Goal: Task Accomplishment & Management: Use online tool/utility

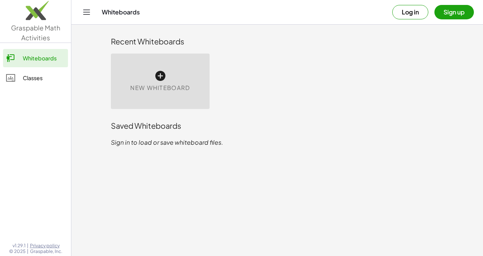
click at [171, 79] on div "New Whiteboard" at bounding box center [160, 80] width 99 height 55
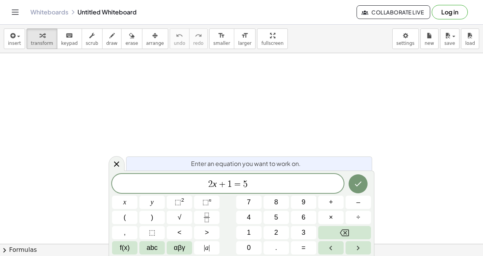
click at [114, 165] on icon at bounding box center [116, 163] width 9 height 9
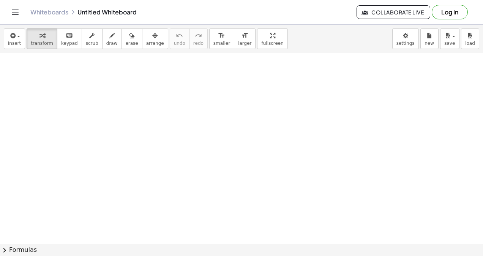
scroll to position [114, 0]
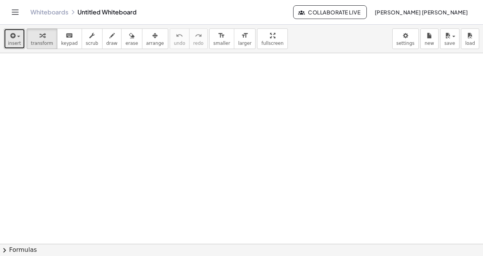
click at [14, 42] on span "insert" at bounding box center [14, 43] width 13 height 5
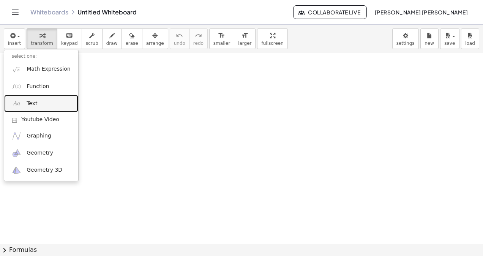
click at [42, 109] on link "Text" at bounding box center [41, 103] width 74 height 17
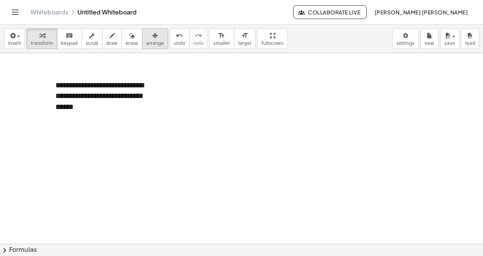
click at [146, 35] on div "button" at bounding box center [155, 35] width 18 height 9
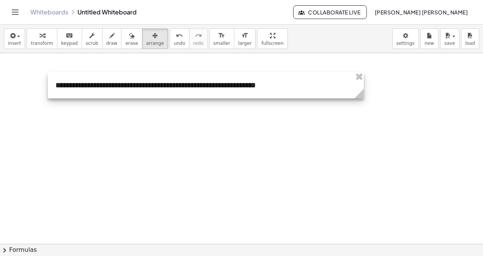
drag, startPoint x: 163, startPoint y: 117, endPoint x: 365, endPoint y: 130, distance: 202.2
click at [365, 130] on div "**********" at bounding box center [241, 130] width 483 height 382
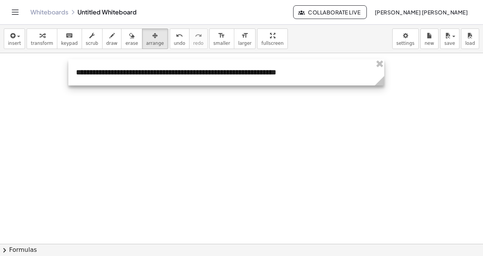
drag, startPoint x: 281, startPoint y: 87, endPoint x: 299, endPoint y: 76, distance: 21.5
click at [301, 74] on div at bounding box center [226, 72] width 316 height 26
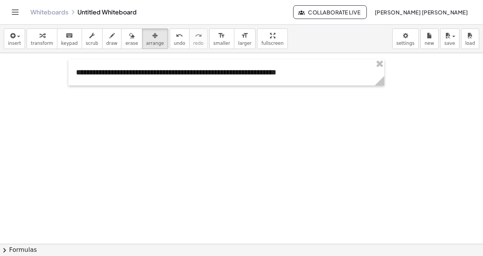
click at [296, 96] on div at bounding box center [241, 130] width 483 height 382
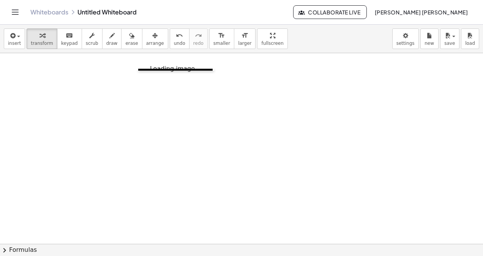
drag, startPoint x: 232, startPoint y: 105, endPoint x: 141, endPoint y: 68, distance: 98.1
click at [141, 69] on div at bounding box center [142, 70] width 8 height 2
click at [146, 41] on span "arrange" at bounding box center [155, 43] width 18 height 5
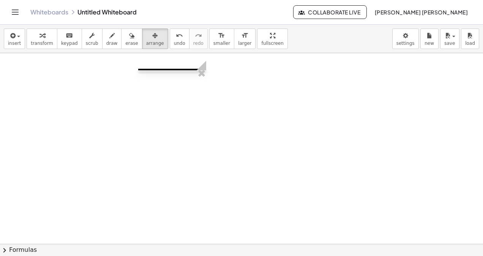
drag, startPoint x: 213, startPoint y: 64, endPoint x: 200, endPoint y: 113, distance: 51.0
click at [200, 113] on div "**********" at bounding box center [241, 149] width 483 height 573
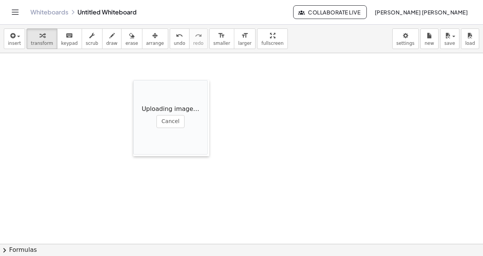
drag, startPoint x: 207, startPoint y: 115, endPoint x: 118, endPoint y: 84, distance: 94.7
click at [133, 84] on div at bounding box center [137, 118] width 8 height 76
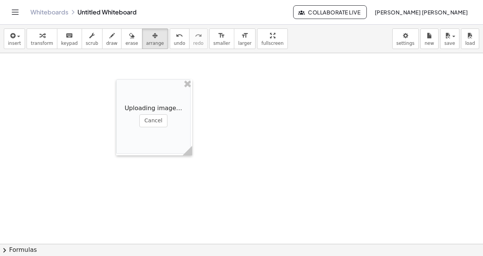
drag, startPoint x: 134, startPoint y: 35, endPoint x: 139, endPoint y: 69, distance: 34.9
click at [146, 36] on div "button" at bounding box center [155, 35] width 18 height 9
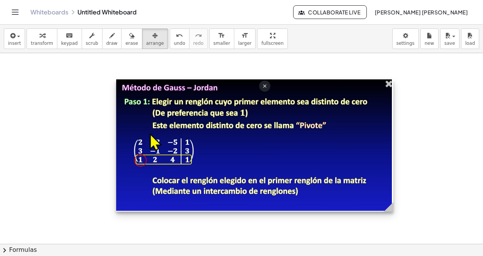
drag, startPoint x: 184, startPoint y: 112, endPoint x: 385, endPoint y: 150, distance: 204.7
click at [385, 150] on div at bounding box center [254, 145] width 277 height 132
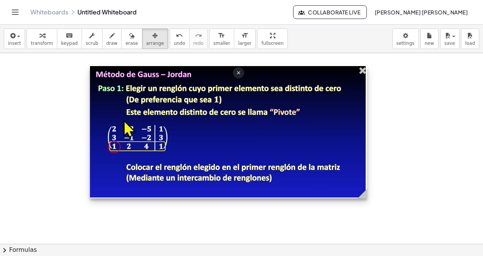
drag, startPoint x: 313, startPoint y: 148, endPoint x: 323, endPoint y: 162, distance: 17.4
click at [313, 138] on div at bounding box center [228, 132] width 277 height 132
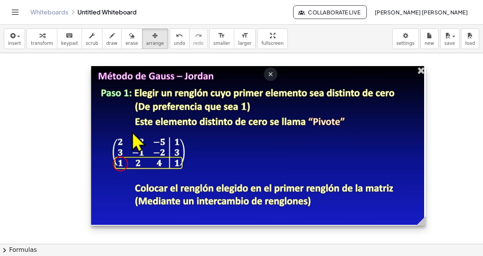
drag, startPoint x: 369, startPoint y: 192, endPoint x: 368, endPoint y: 184, distance: 8.8
click at [426, 218] on circle at bounding box center [421, 221] width 13 height 13
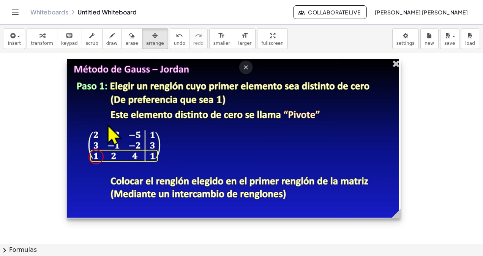
drag, startPoint x: 368, startPoint y: 184, endPoint x: 340, endPoint y: 175, distance: 29.2
click at [344, 177] on div at bounding box center [233, 138] width 333 height 159
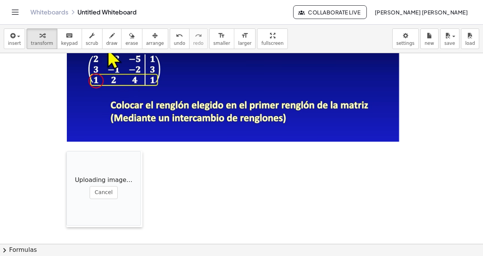
drag, startPoint x: 188, startPoint y: 188, endPoint x: 67, endPoint y: 152, distance: 126.7
click at [67, 152] on div at bounding box center [70, 189] width 8 height 76
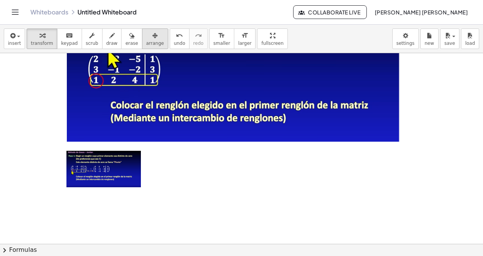
click at [152, 35] on icon "button" at bounding box center [154, 35] width 5 height 9
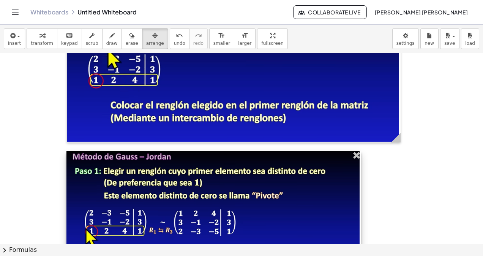
drag, startPoint x: 139, startPoint y: 183, endPoint x: 358, endPoint y: 202, distance: 219.7
click at [358, 202] on div at bounding box center [213, 223] width 294 height 145
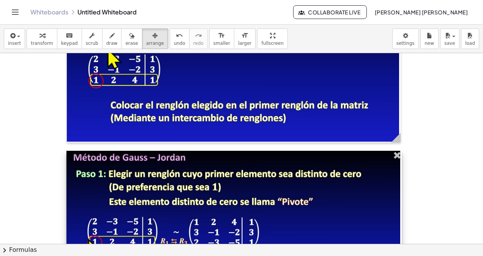
drag, startPoint x: 357, startPoint y: 178, endPoint x: 396, endPoint y: 190, distance: 40.6
click at [396, 190] on div at bounding box center [233, 233] width 335 height 165
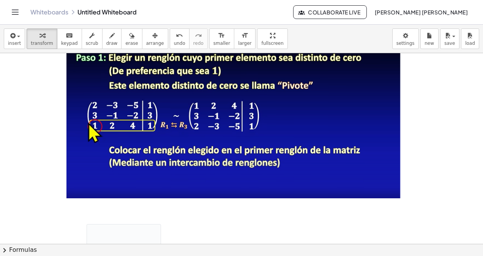
scroll to position [458, 0]
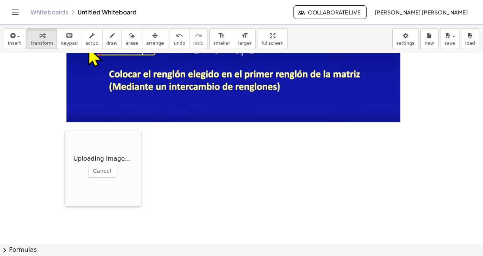
drag, startPoint x: 90, startPoint y: 192, endPoint x: 68, endPoint y: 174, distance: 28.3
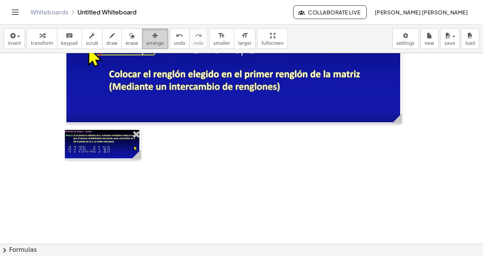
drag, startPoint x: 138, startPoint y: 46, endPoint x: 143, endPoint y: 119, distance: 73.0
click at [142, 46] on button "arrange" at bounding box center [155, 38] width 26 height 20
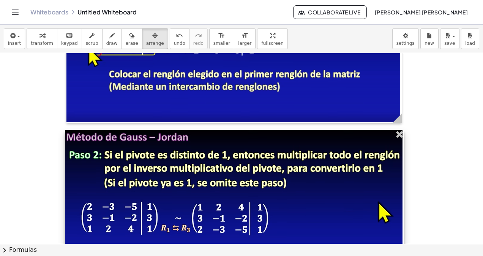
drag, startPoint x: 136, startPoint y: 156, endPoint x: 399, endPoint y: 162, distance: 263.0
click at [399, 162] on div at bounding box center [234, 195] width 339 height 130
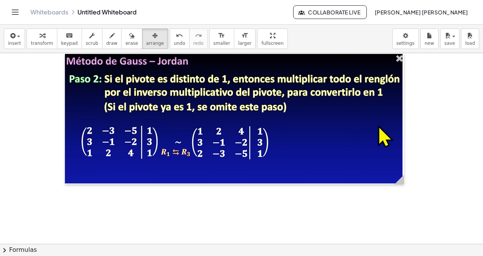
scroll to position [571, 0]
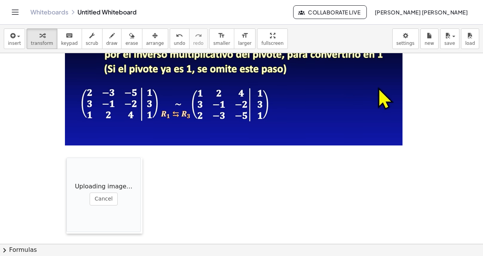
drag, startPoint x: 229, startPoint y: 217, endPoint x: 67, endPoint y: 163, distance: 171.2
click at [67, 163] on div at bounding box center [70, 195] width 8 height 76
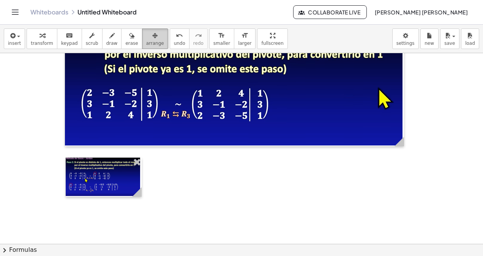
click at [146, 42] on span "arrange" at bounding box center [155, 43] width 18 height 5
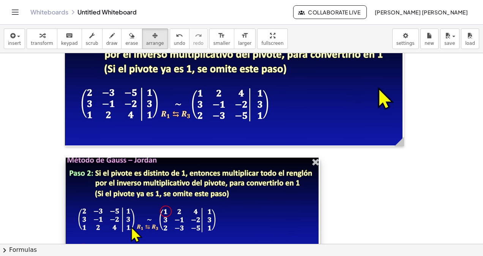
drag, startPoint x: 139, startPoint y: 190, endPoint x: 317, endPoint y: 214, distance: 179.9
click at [317, 214] on div at bounding box center [193, 222] width 254 height 131
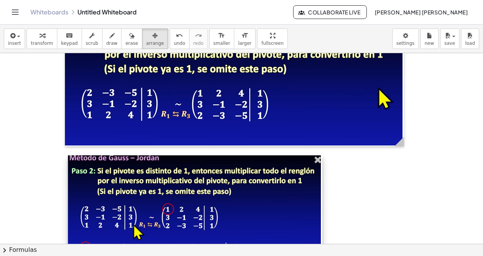
drag, startPoint x: 273, startPoint y: 215, endPoint x: 269, endPoint y: 211, distance: 6.2
click at [274, 213] on div at bounding box center [195, 220] width 254 height 131
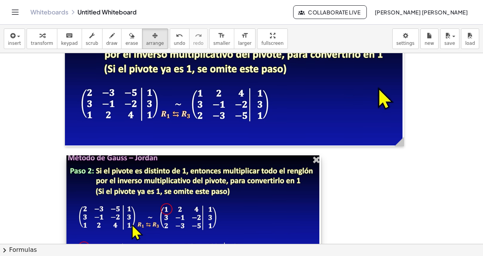
scroll to position [647, 0]
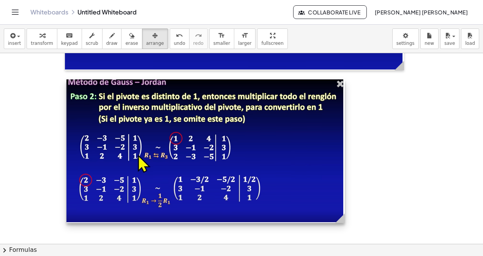
drag, startPoint x: 319, startPoint y: 209, endPoint x: 343, endPoint y: 211, distance: 24.0
click at [343, 211] on icon at bounding box center [339, 217] width 13 height 13
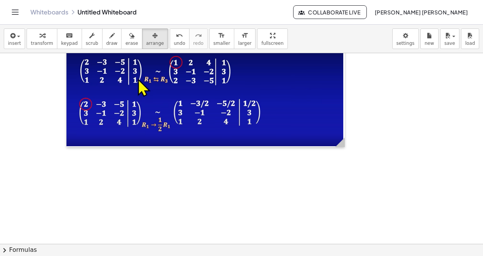
scroll to position [761, 0]
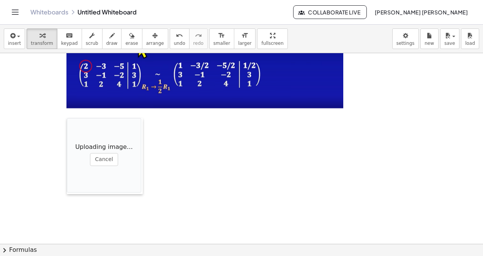
drag, startPoint x: 212, startPoint y: 174, endPoint x: 67, endPoint y: 128, distance: 152.3
click at [67, 128] on div at bounding box center [71, 156] width 8 height 76
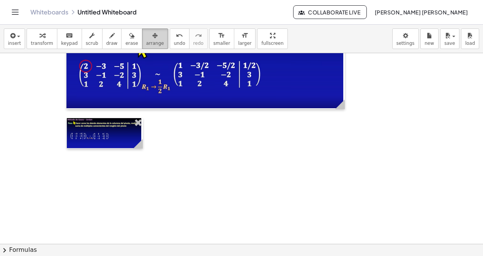
click at [142, 47] on button "arrange" at bounding box center [155, 38] width 26 height 20
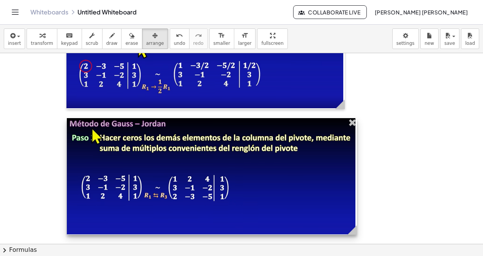
drag, startPoint x: 140, startPoint y: 142, endPoint x: 354, endPoint y: 188, distance: 218.9
click at [354, 188] on div at bounding box center [212, 176] width 290 height 117
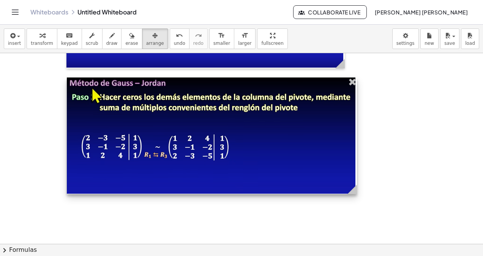
scroll to position [878, 0]
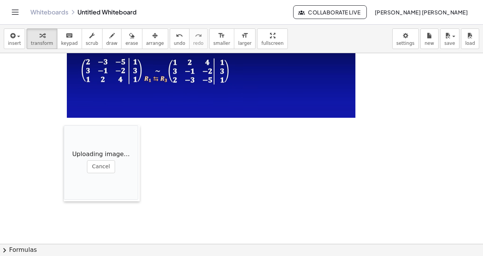
drag, startPoint x: 148, startPoint y: 162, endPoint x: 64, endPoint y: 124, distance: 92.4
click at [64, 125] on div at bounding box center [68, 163] width 8 height 76
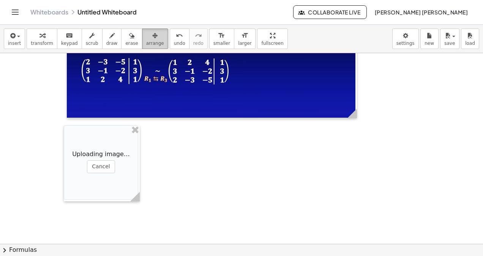
click at [142, 47] on button "arrange" at bounding box center [155, 38] width 26 height 20
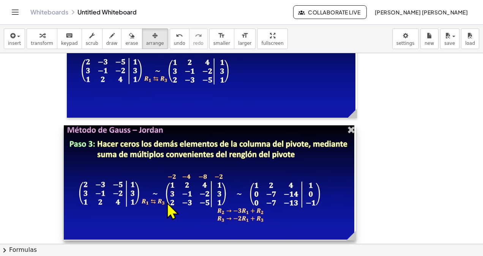
drag, startPoint x: 131, startPoint y: 151, endPoint x: 347, endPoint y: 182, distance: 218.2
click at [347, 182] on div at bounding box center [210, 182] width 292 height 115
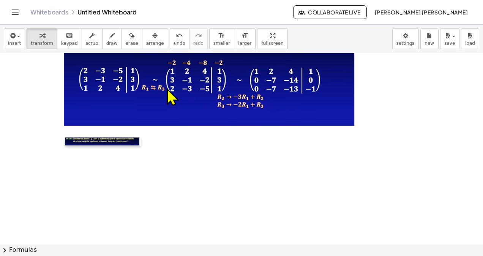
drag, startPoint x: 210, startPoint y: 178, endPoint x: 66, endPoint y: 139, distance: 149.5
click at [66, 139] on div at bounding box center [69, 141] width 8 height 8
click at [146, 46] on span "arrange" at bounding box center [155, 43] width 18 height 5
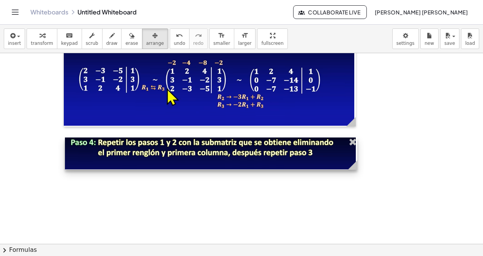
drag, startPoint x: 142, startPoint y: 142, endPoint x: 358, endPoint y: 195, distance: 222.7
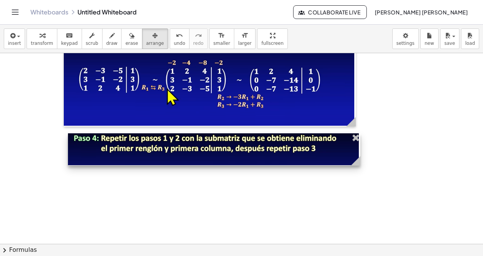
drag, startPoint x: 297, startPoint y: 161, endPoint x: 300, endPoint y: 157, distance: 5.2
click at [300, 157] on div at bounding box center [214, 149] width 292 height 32
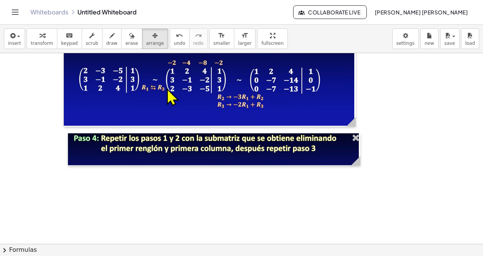
scroll to position [1067, 0]
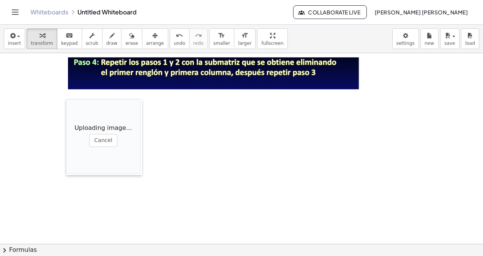
drag, startPoint x: 153, startPoint y: 163, endPoint x: 66, endPoint y: 99, distance: 108.0
click at [66, 99] on div at bounding box center [70, 137] width 8 height 76
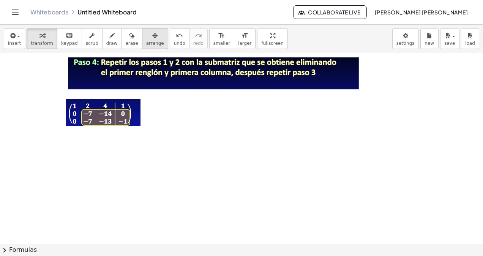
click at [152, 39] on icon "button" at bounding box center [154, 35] width 5 height 9
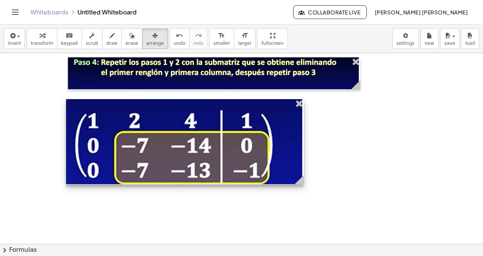
drag, startPoint x: 138, startPoint y: 118, endPoint x: 300, endPoint y: 156, distance: 166.0
click at [300, 156] on div at bounding box center [184, 141] width 237 height 85
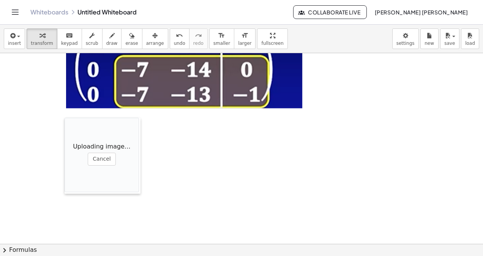
drag, startPoint x: 211, startPoint y: 163, endPoint x: 64, endPoint y: 117, distance: 153.4
click at [64, 118] on div at bounding box center [68, 156] width 8 height 76
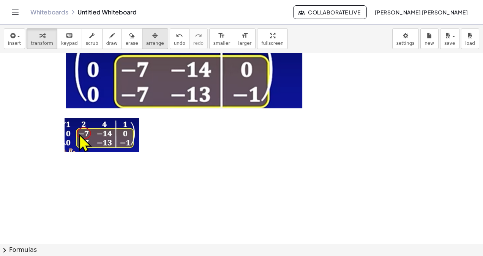
click at [142, 48] on button "arrange" at bounding box center [155, 38] width 26 height 20
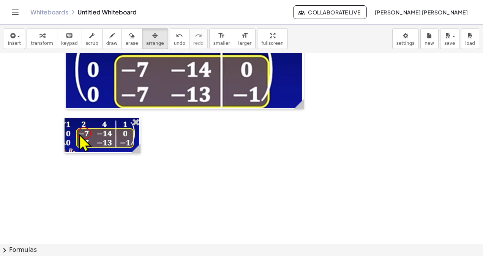
drag, startPoint x: 137, startPoint y: 155, endPoint x: 203, endPoint y: 167, distance: 66.4
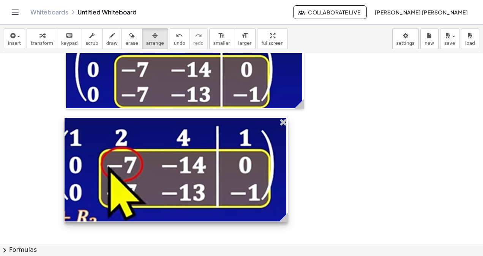
drag, startPoint x: 135, startPoint y: 147, endPoint x: 283, endPoint y: 141, distance: 147.3
click at [283, 141] on div at bounding box center [175, 170] width 223 height 104
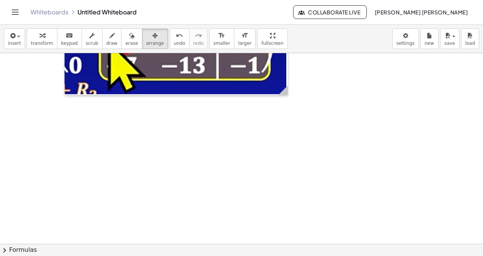
scroll to position [1303, 0]
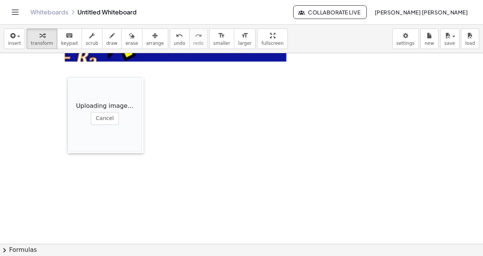
drag, startPoint x: 203, startPoint y: 120, endPoint x: 69, endPoint y: 77, distance: 140.9
click at [69, 77] on div at bounding box center [72, 115] width 8 height 76
click at [146, 45] on span "arrange" at bounding box center [155, 43] width 18 height 5
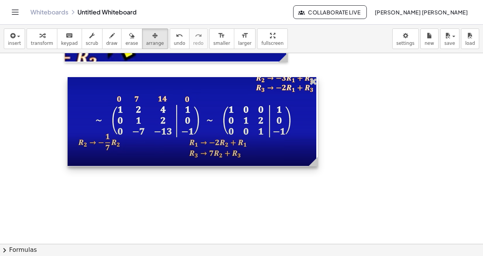
drag, startPoint x: 143, startPoint y: 99, endPoint x: 317, endPoint y: 137, distance: 178.3
click at [317, 137] on div at bounding box center [193, 121] width 250 height 89
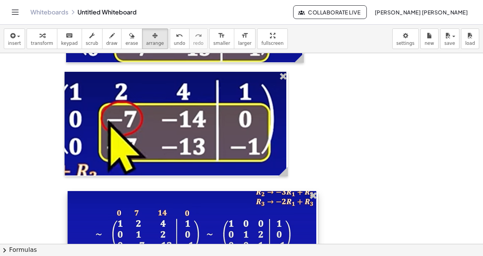
scroll to position [1227, 0]
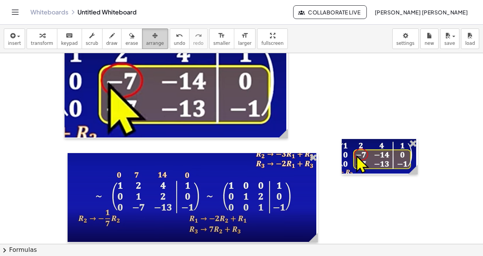
click at [149, 41] on button "arrange" at bounding box center [155, 38] width 26 height 20
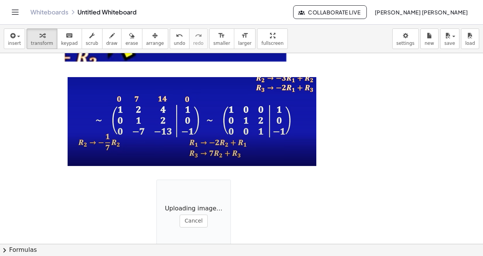
scroll to position [1337, 0]
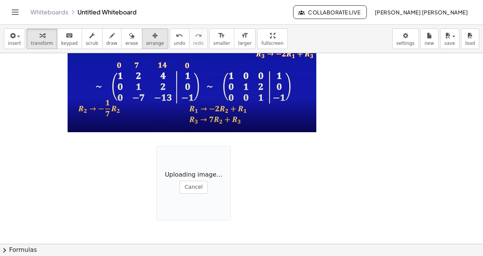
click at [146, 37] on div "button" at bounding box center [155, 35] width 18 height 9
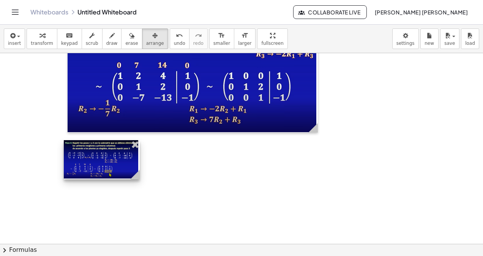
drag, startPoint x: 161, startPoint y: 156, endPoint x: 68, endPoint y: 151, distance: 92.7
click at [68, 151] on div at bounding box center [102, 159] width 76 height 39
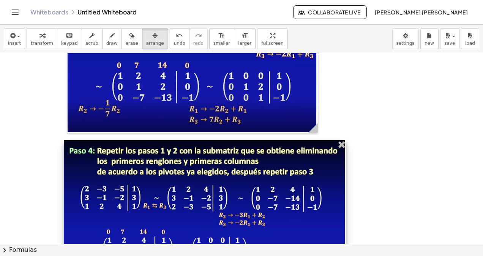
drag, startPoint x: 137, startPoint y: 178, endPoint x: 344, endPoint y: 185, distance: 206.5
click at [344, 185] on div at bounding box center [205, 213] width 282 height 146
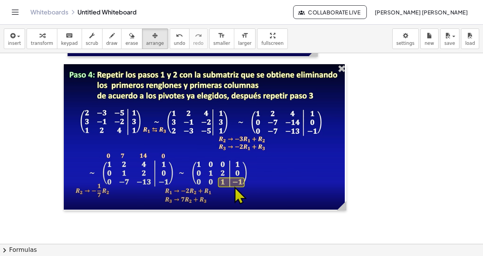
scroll to position [1450, 0]
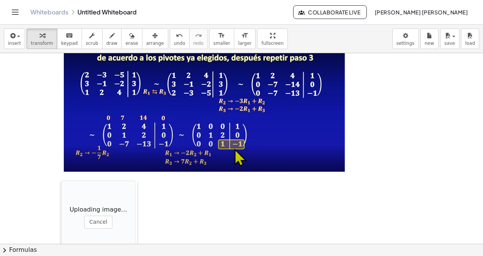
drag, startPoint x: 189, startPoint y: 215, endPoint x: 63, endPoint y: 184, distance: 130.4
click at [63, 184] on div at bounding box center [65, 219] width 8 height 76
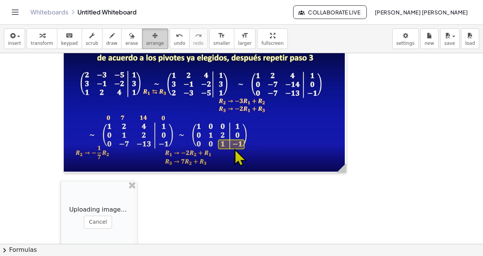
click at [142, 42] on button "arrange" at bounding box center [155, 38] width 26 height 20
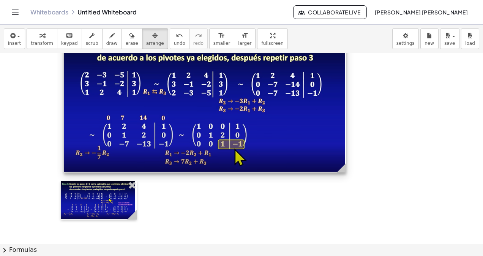
scroll to position [1564, 0]
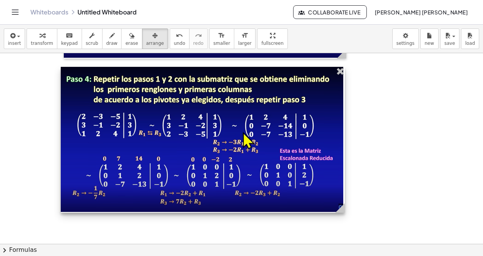
drag, startPoint x: 160, startPoint y: 110, endPoint x: 313, endPoint y: 161, distance: 160.9
click at [338, 146] on div at bounding box center [203, 140] width 284 height 146
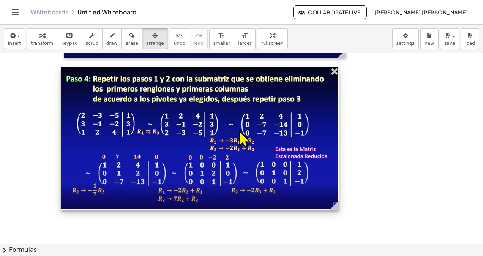
scroll to position [1640, 0]
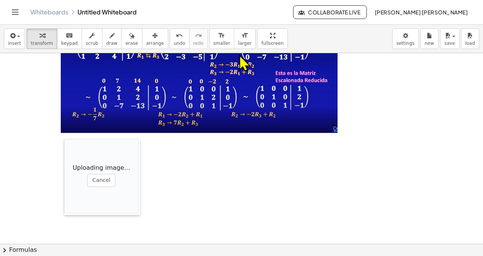
drag, startPoint x: 156, startPoint y: 167, endPoint x: 68, endPoint y: 132, distance: 94.7
click at [68, 139] on div at bounding box center [68, 177] width 8 height 76
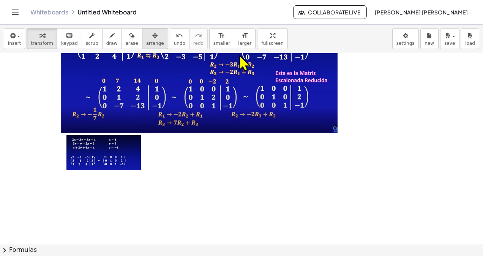
click at [146, 44] on span "arrange" at bounding box center [155, 43] width 18 height 5
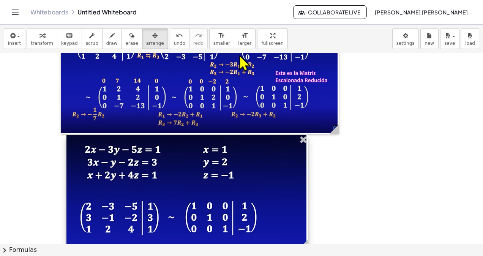
drag, startPoint x: 142, startPoint y: 167, endPoint x: 305, endPoint y: 200, distance: 166.7
click at [305, 200] on div at bounding box center [186, 192] width 241 height 114
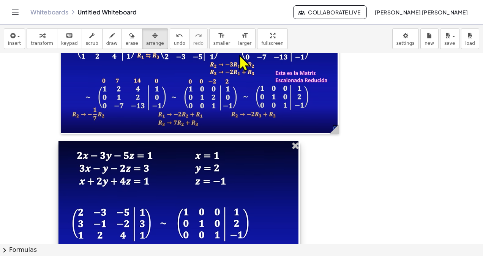
drag, startPoint x: 265, startPoint y: 190, endPoint x: 256, endPoint y: 189, distance: 9.2
click at [257, 196] on div at bounding box center [178, 198] width 241 height 114
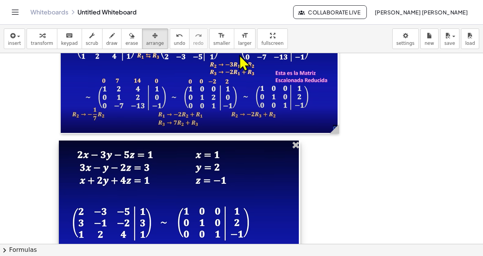
scroll to position [1716, 0]
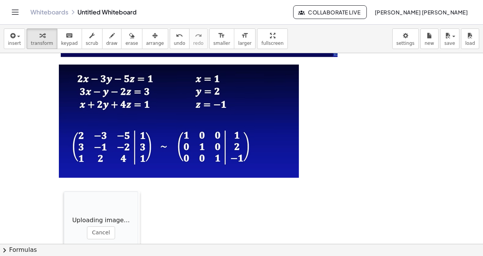
drag, startPoint x: 163, startPoint y: 163, endPoint x: 70, endPoint y: 166, distance: 93.4
click at [64, 191] on div at bounding box center [68, 229] width 8 height 76
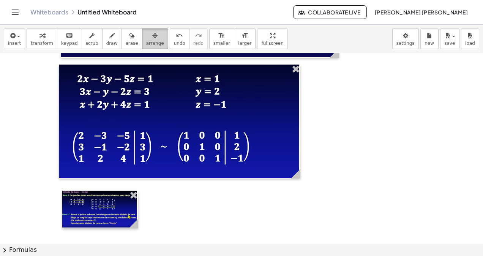
click at [146, 44] on span "arrange" at bounding box center [155, 43] width 18 height 5
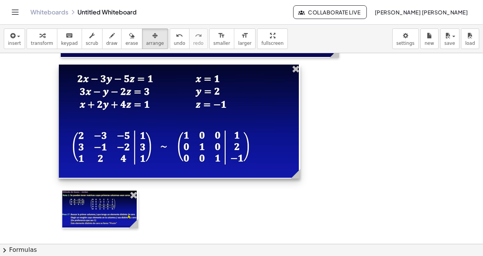
scroll to position [1754, 0]
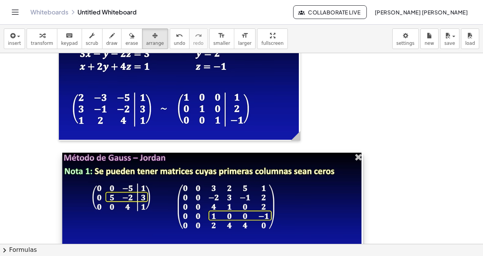
drag, startPoint x: 139, startPoint y: 185, endPoint x: 363, endPoint y: 212, distance: 226.2
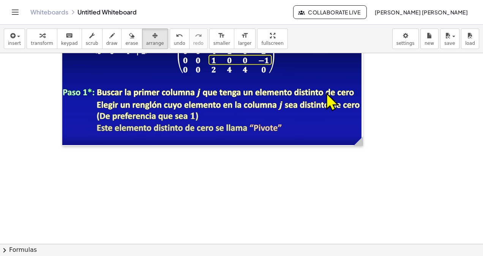
scroll to position [1947, 0]
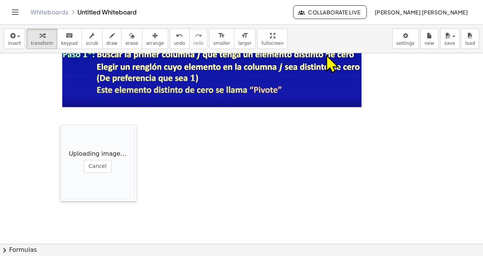
drag, startPoint x: 253, startPoint y: 217, endPoint x: 61, endPoint y: 128, distance: 211.5
click at [61, 128] on div at bounding box center [64, 163] width 8 height 76
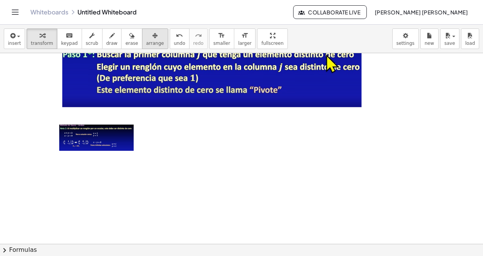
click at [146, 41] on span "arrange" at bounding box center [155, 43] width 18 height 5
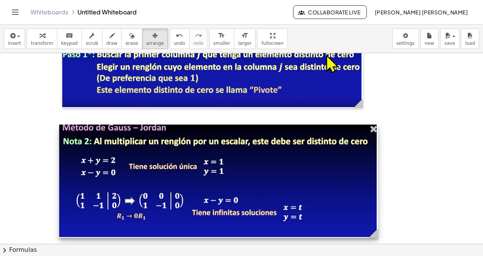
drag, startPoint x: 131, startPoint y: 149, endPoint x: 372, endPoint y: 165, distance: 242.1
click at [372, 165] on div at bounding box center [218, 180] width 319 height 113
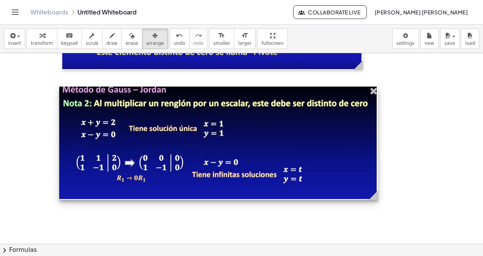
scroll to position [2061, 0]
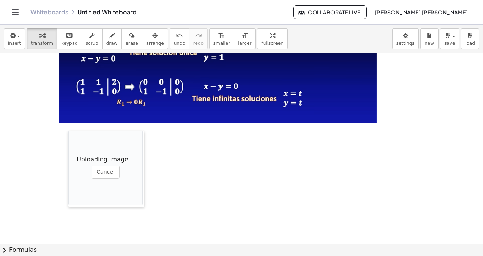
drag, startPoint x: 151, startPoint y: 161, endPoint x: 68, endPoint y: 131, distance: 89.2
click at [68, 131] on div at bounding box center [72, 169] width 8 height 76
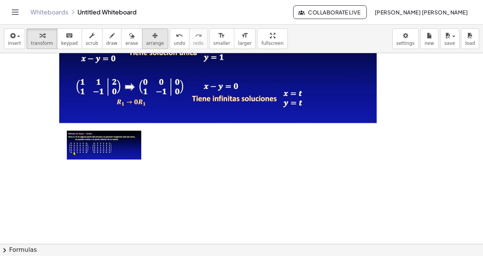
click at [146, 45] on span "arrange" at bounding box center [155, 43] width 18 height 5
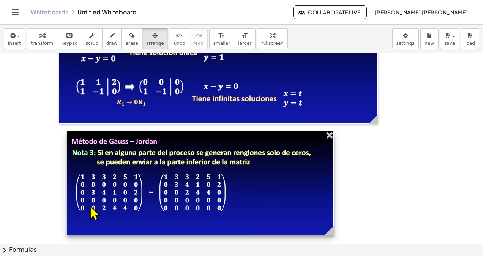
drag, startPoint x: 142, startPoint y: 160, endPoint x: 333, endPoint y: 190, distance: 193.5
click at [333, 190] on div at bounding box center [200, 183] width 267 height 104
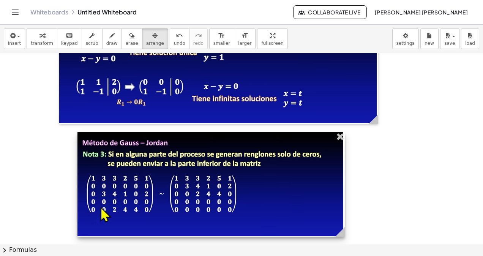
drag, startPoint x: 273, startPoint y: 181, endPoint x: 284, endPoint y: 182, distance: 10.7
click at [284, 182] on div at bounding box center [210, 184] width 267 height 104
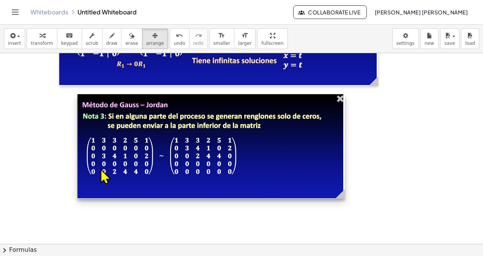
scroll to position [2213, 0]
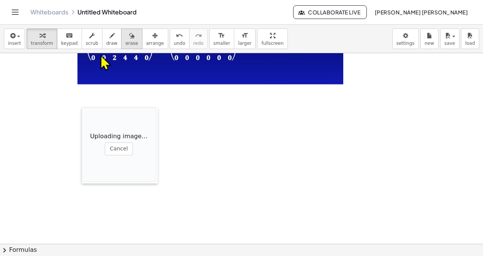
drag, startPoint x: 137, startPoint y: 164, endPoint x: 120, endPoint y: 44, distance: 120.7
click at [85, 108] on div at bounding box center [86, 145] width 8 height 76
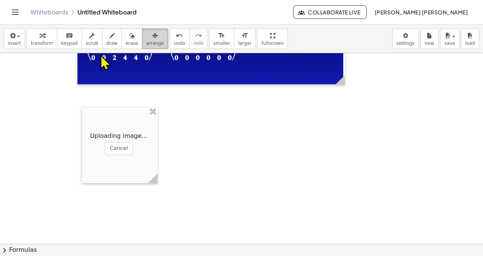
click at [146, 35] on div "button" at bounding box center [155, 35] width 18 height 9
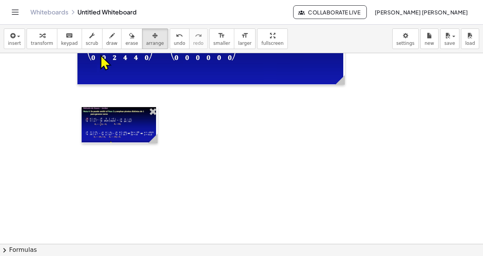
drag, startPoint x: 157, startPoint y: 178, endPoint x: 164, endPoint y: 153, distance: 25.9
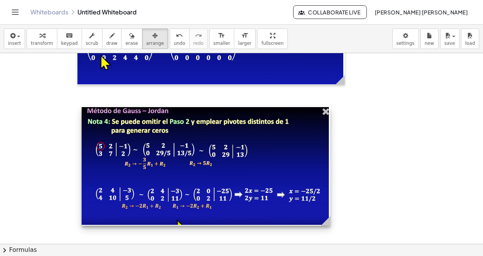
drag, startPoint x: 157, startPoint y: 138, endPoint x: 330, endPoint y: 158, distance: 173.7
click at [330, 158] on div at bounding box center [206, 166] width 248 height 118
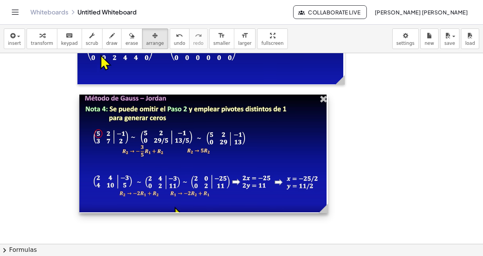
drag, startPoint x: 269, startPoint y: 180, endPoint x: 267, endPoint y: 167, distance: 12.7
click at [267, 167] on div at bounding box center [203, 153] width 248 height 118
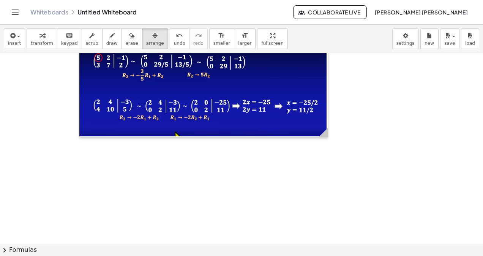
scroll to position [2291, 0]
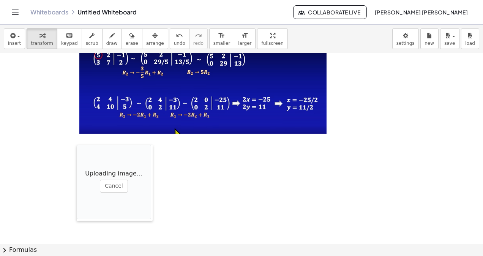
drag, startPoint x: 164, startPoint y: 162, endPoint x: 79, endPoint y: 144, distance: 86.1
click at [79, 145] on div at bounding box center [81, 183] width 8 height 76
click at [146, 43] on span "arrange" at bounding box center [155, 43] width 18 height 5
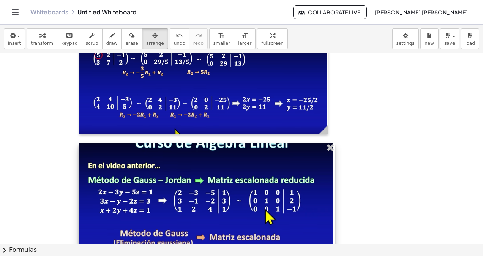
drag, startPoint x: 152, startPoint y: 176, endPoint x: 332, endPoint y: 189, distance: 180.7
click at [332, 189] on div at bounding box center [207, 202] width 256 height 118
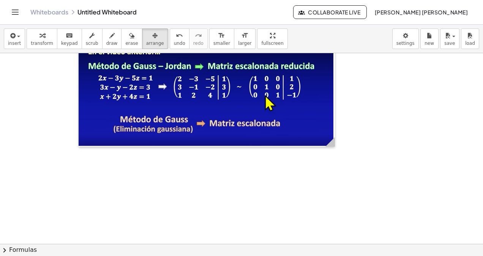
scroll to position [2443, 0]
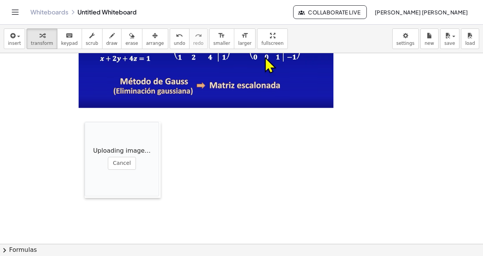
drag, startPoint x: 173, startPoint y: 149, endPoint x: 83, endPoint y: 126, distance: 92.9
click at [85, 126] on div at bounding box center [89, 160] width 8 height 76
click at [148, 43] on span "arrange" at bounding box center [155, 43] width 18 height 5
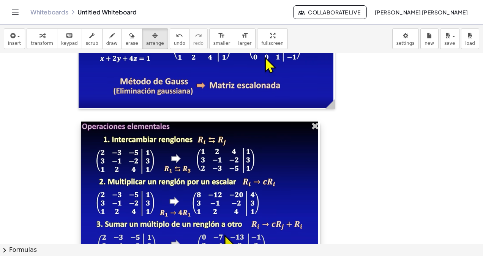
drag, startPoint x: 158, startPoint y: 162, endPoint x: 319, endPoint y: 175, distance: 161.7
click at [319, 175] on div at bounding box center [200, 194] width 238 height 147
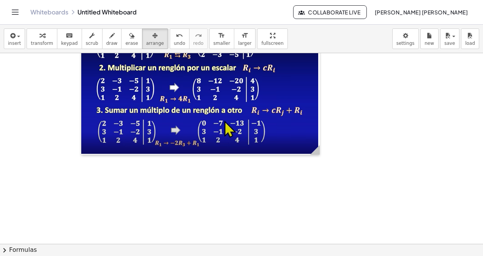
scroll to position [2633, 0]
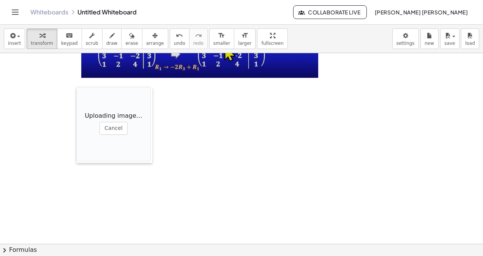
drag, startPoint x: 223, startPoint y: 137, endPoint x: 98, endPoint y: 80, distance: 138.2
click at [78, 88] on div at bounding box center [80, 125] width 8 height 76
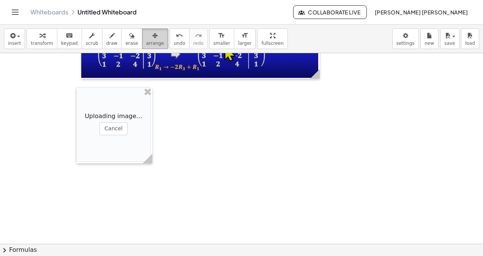
click at [146, 39] on div "button" at bounding box center [155, 35] width 18 height 9
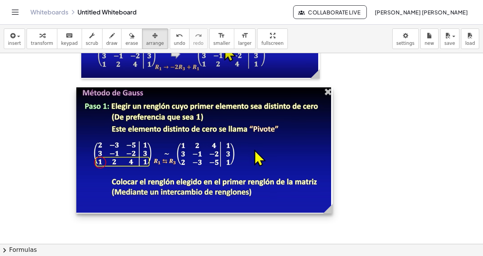
drag, startPoint x: 152, startPoint y: 118, endPoint x: 331, endPoint y: 137, distance: 180.0
click at [331, 137] on div at bounding box center [204, 150] width 256 height 126
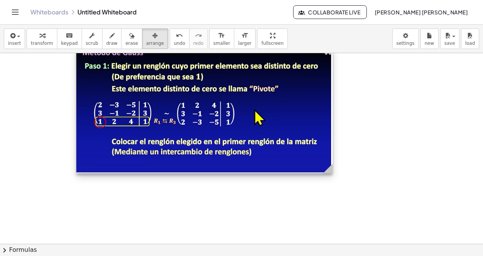
scroll to position [2711, 0]
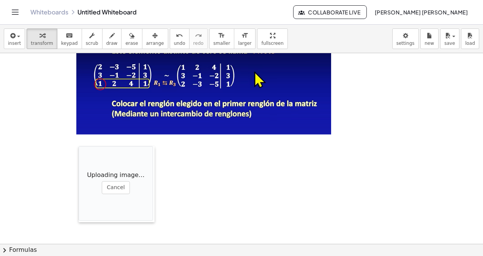
drag, startPoint x: 230, startPoint y: 205, endPoint x: 77, endPoint y: 148, distance: 163.6
click at [79, 148] on div at bounding box center [83, 184] width 8 height 76
click at [152, 36] on icon "button" at bounding box center [154, 35] width 5 height 9
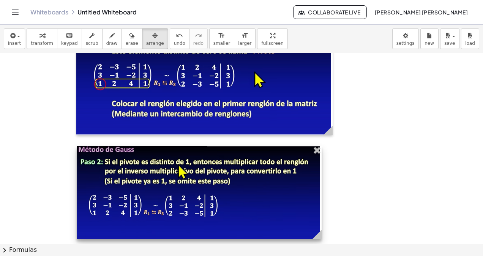
drag, startPoint x: 150, startPoint y: 173, endPoint x: 320, endPoint y: 181, distance: 170.2
click at [320, 181] on div at bounding box center [199, 192] width 245 height 93
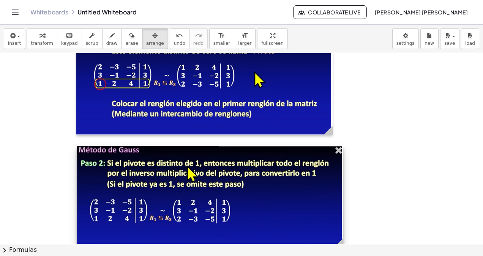
drag, startPoint x: 319, startPoint y: 232, endPoint x: 340, endPoint y: 231, distance: 20.5
click at [340, 231] on div at bounding box center [210, 197] width 266 height 102
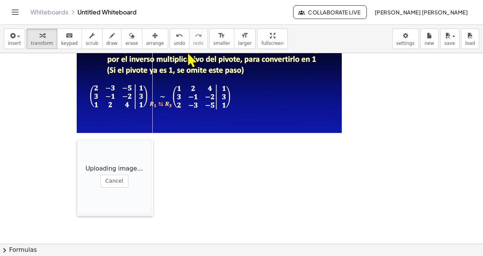
drag, startPoint x: 214, startPoint y: 209, endPoint x: 101, endPoint y: 101, distance: 155.9
click at [77, 140] on div at bounding box center [81, 178] width 8 height 76
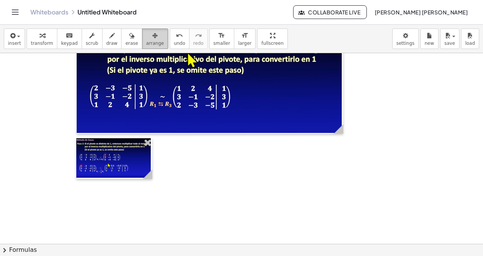
click at [146, 41] on span "arrange" at bounding box center [155, 43] width 18 height 5
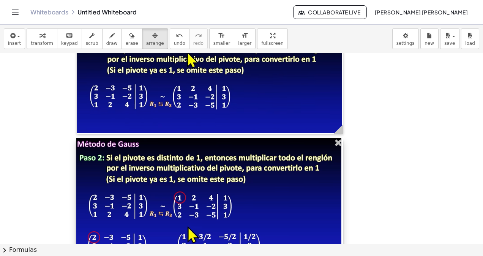
drag, startPoint x: 149, startPoint y: 173, endPoint x: 321, endPoint y: 212, distance: 176.9
click at [339, 215] on div at bounding box center [209, 209] width 266 height 142
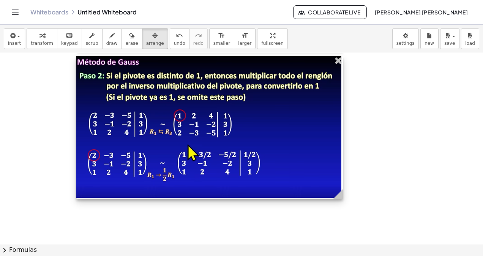
scroll to position [2945, 0]
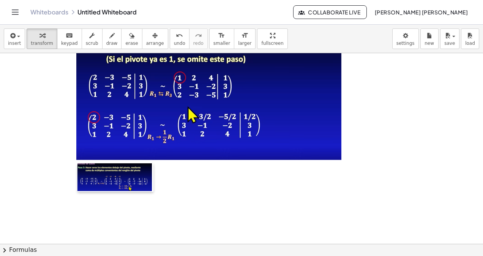
drag, startPoint x: 167, startPoint y: 163, endPoint x: 76, endPoint y: 163, distance: 91.1
click at [77, 163] on div at bounding box center [81, 177] width 8 height 28
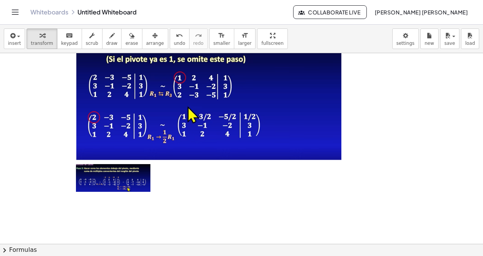
click at [134, 49] on div "insert select one: Math Expression Function Text Youtube Video Graphing Geometr…" at bounding box center [241, 39] width 483 height 28
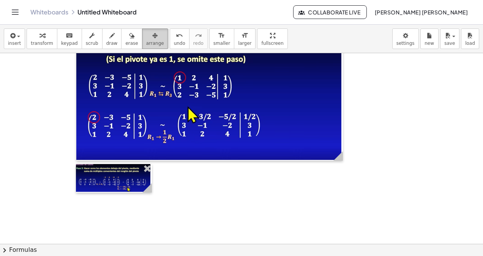
click at [147, 35] on div "button" at bounding box center [155, 35] width 18 height 9
drag, startPoint x: 156, startPoint y: 189, endPoint x: 181, endPoint y: 197, distance: 26.8
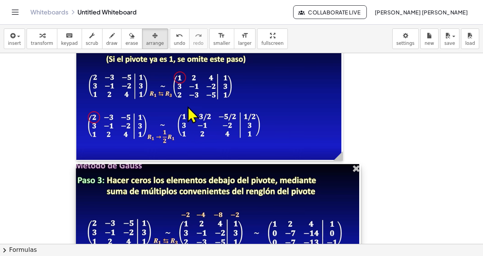
drag, startPoint x: 145, startPoint y: 188, endPoint x: 353, endPoint y: 212, distance: 210.0
click at [353, 212] on div at bounding box center [218, 217] width 285 height 107
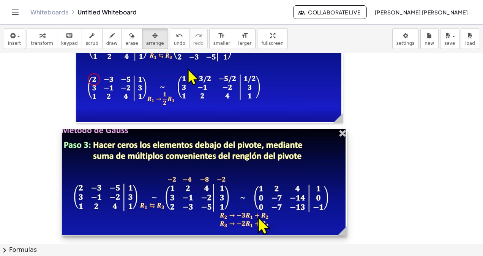
drag, startPoint x: 282, startPoint y: 200, endPoint x: 286, endPoint y: 203, distance: 4.9
click at [286, 203] on div at bounding box center [204, 182] width 285 height 107
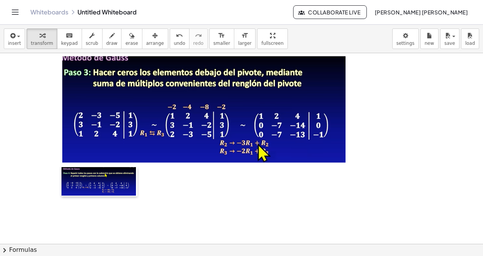
drag, startPoint x: 169, startPoint y: 163, endPoint x: 61, endPoint y: 166, distance: 107.4
click at [61, 167] on div at bounding box center [65, 181] width 8 height 29
click at [152, 31] on icon "button" at bounding box center [154, 35] width 5 height 9
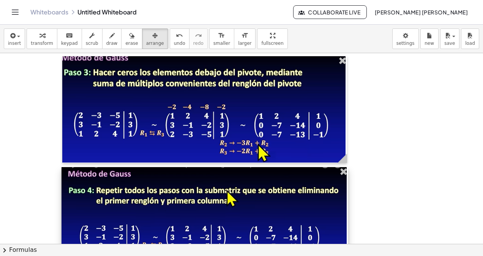
drag, startPoint x: 134, startPoint y: 190, endPoint x: 345, endPoint y: 199, distance: 211.5
click at [345, 199] on div at bounding box center [204, 222] width 286 height 110
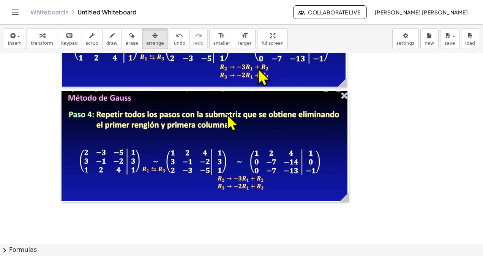
scroll to position [3169, 0]
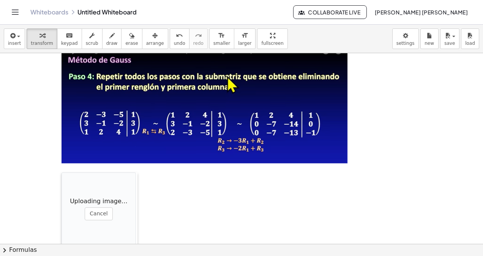
drag, startPoint x: 178, startPoint y: 211, endPoint x: 62, endPoint y: 174, distance: 121.3
click at [62, 174] on div at bounding box center [65, 210] width 8 height 76
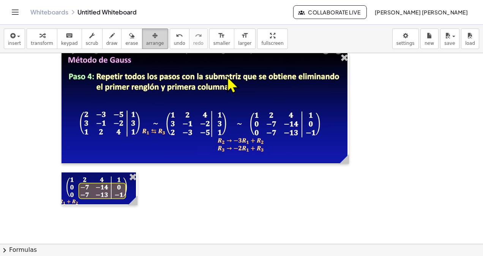
click at [144, 46] on button "arrange" at bounding box center [155, 38] width 26 height 20
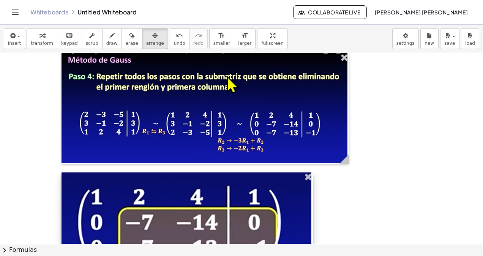
drag, startPoint x: 133, startPoint y: 197, endPoint x: 308, endPoint y: 211, distance: 175.9
click at [308, 211] on div at bounding box center [186, 226] width 251 height 108
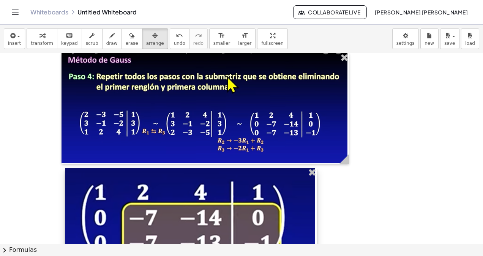
drag, startPoint x: 295, startPoint y: 215, endPoint x: 299, endPoint y: 211, distance: 5.9
click at [299, 211] on div at bounding box center [190, 222] width 251 height 108
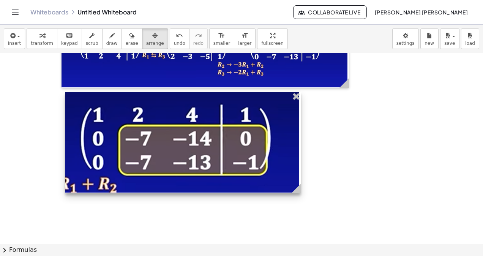
drag, startPoint x: 313, startPoint y: 197, endPoint x: 295, endPoint y: 193, distance: 17.7
click at [295, 193] on g at bounding box center [297, 189] width 13 height 13
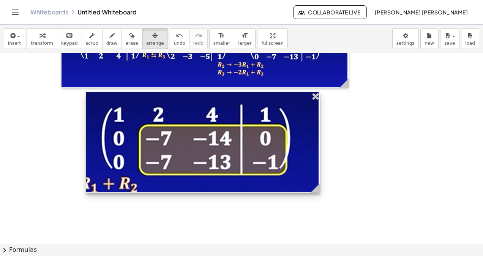
drag, startPoint x: 266, startPoint y: 181, endPoint x: 287, endPoint y: 181, distance: 20.9
click at [287, 181] on div at bounding box center [203, 142] width 234 height 101
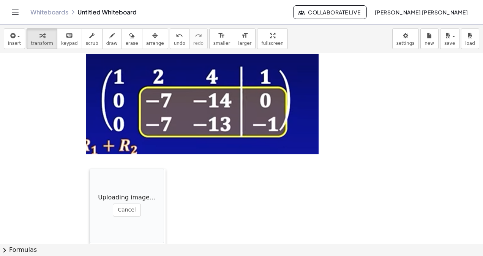
drag, startPoint x: 147, startPoint y: 190, endPoint x: 88, endPoint y: 168, distance: 62.7
click at [90, 168] on div at bounding box center [94, 206] width 8 height 76
click at [152, 35] on icon "button" at bounding box center [154, 35] width 5 height 9
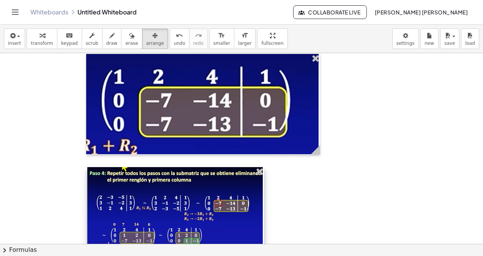
drag, startPoint x: 156, startPoint y: 200, endPoint x: 257, endPoint y: 205, distance: 101.1
click at [257, 205] on div "Loading image…" at bounding box center [175, 211] width 177 height 88
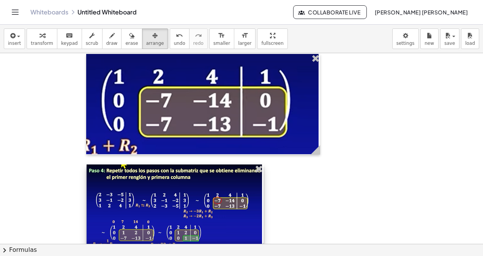
click at [240, 212] on div at bounding box center [174, 208] width 177 height 88
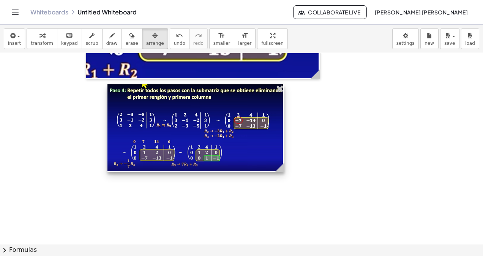
drag, startPoint x: 218, startPoint y: 165, endPoint x: 239, endPoint y: 162, distance: 21.5
click at [239, 162] on div at bounding box center [195, 128] width 177 height 88
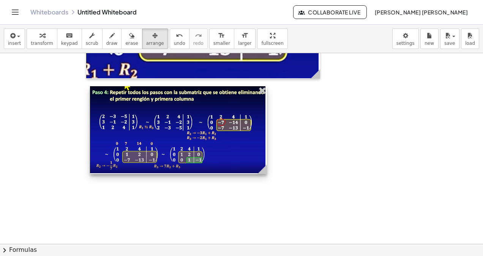
drag, startPoint x: 229, startPoint y: 159, endPoint x: 211, endPoint y: 160, distance: 18.3
click at [211, 160] on div at bounding box center [178, 130] width 177 height 88
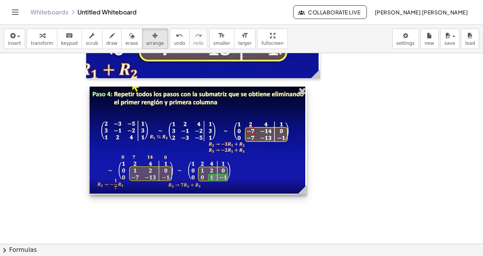
drag, startPoint x: 267, startPoint y: 172, endPoint x: 311, endPoint y: 173, distance: 44.0
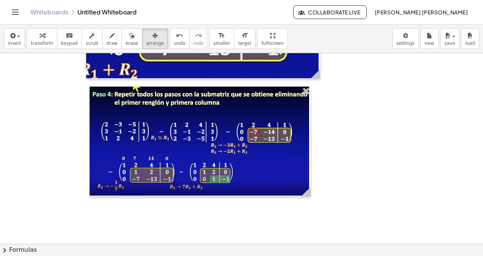
scroll to position [3435, 0]
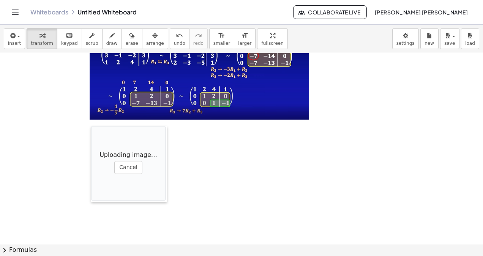
drag, startPoint x: 210, startPoint y: 182, endPoint x: 92, endPoint y: 126, distance: 130.8
click at [92, 126] on div at bounding box center [95, 164] width 8 height 76
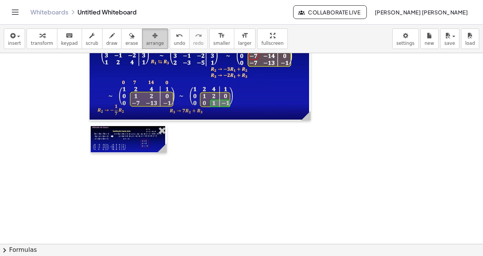
click at [146, 45] on span "arrange" at bounding box center [155, 43] width 18 height 5
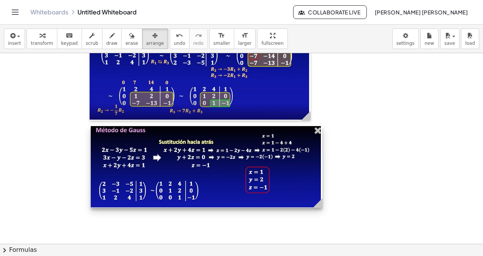
drag, startPoint x: 167, startPoint y: 153, endPoint x: 315, endPoint y: 174, distance: 149.1
click at [315, 174] on div at bounding box center [206, 167] width 231 height 82
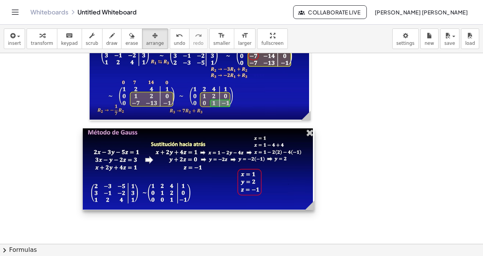
drag, startPoint x: 291, startPoint y: 174, endPoint x: 283, endPoint y: 176, distance: 8.3
click at [283, 176] on div at bounding box center [198, 169] width 231 height 82
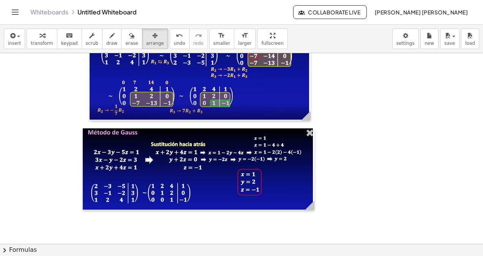
scroll to position [3490, 0]
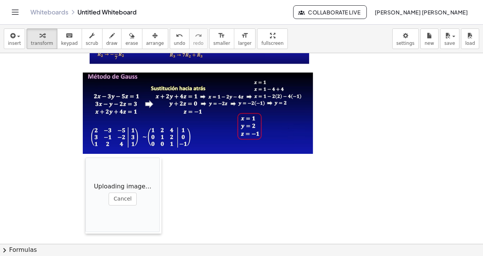
drag, startPoint x: 175, startPoint y: 158, endPoint x: 84, endPoint y: 157, distance: 90.3
click at [85, 157] on div at bounding box center [89, 195] width 8 height 76
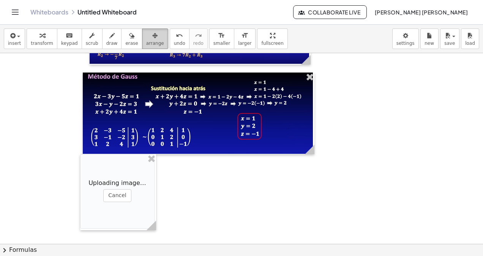
click at [148, 40] on button "arrange" at bounding box center [155, 38] width 26 height 20
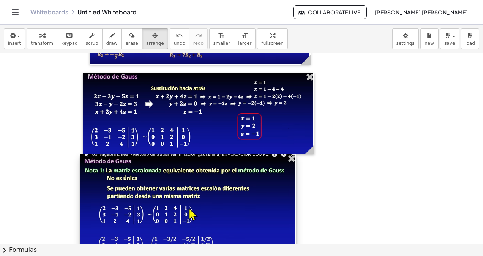
drag, startPoint x: 153, startPoint y: 187, endPoint x: 293, endPoint y: 219, distance: 143.6
click at [293, 219] on div at bounding box center [188, 210] width 216 height 112
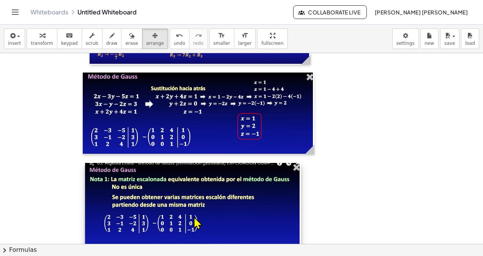
drag, startPoint x: 277, startPoint y: 215, endPoint x: 282, endPoint y: 224, distance: 10.0
click at [282, 224] on div at bounding box center [193, 219] width 216 height 112
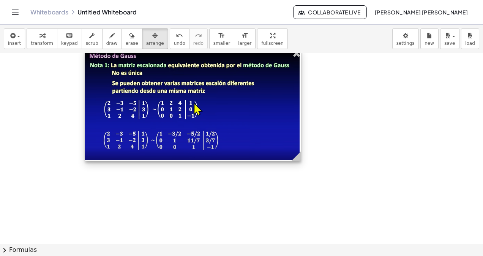
scroll to position [3628, 0]
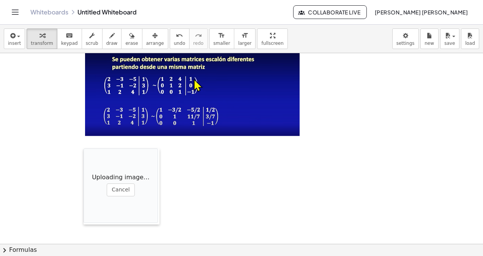
drag, startPoint x: 221, startPoint y: 193, endPoint x: 85, endPoint y: 149, distance: 143.3
click at [85, 149] on div at bounding box center [87, 186] width 8 height 76
click at [146, 41] on span "arrange" at bounding box center [155, 43] width 18 height 5
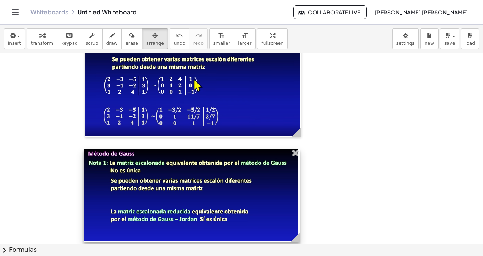
drag, startPoint x: 159, startPoint y: 179, endPoint x: 299, endPoint y: 177, distance: 140.4
click at [299, 177] on div at bounding box center [191, 195] width 216 height 94
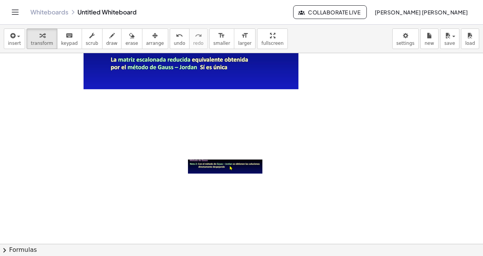
drag, startPoint x: 197, startPoint y: 164, endPoint x: 185, endPoint y: 156, distance: 14.5
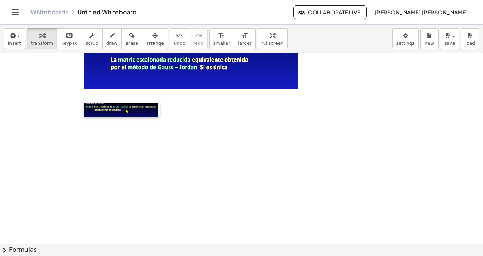
drag, startPoint x: 185, startPoint y: 156, endPoint x: 84, endPoint y: 102, distance: 113.7
click at [84, 102] on div at bounding box center [88, 109] width 8 height 14
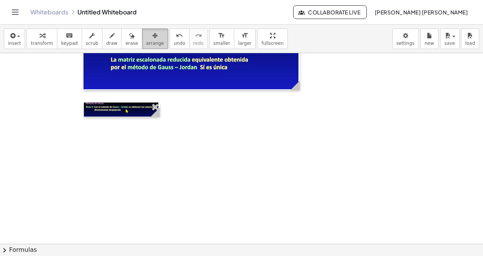
click at [146, 36] on div "button" at bounding box center [155, 35] width 18 height 9
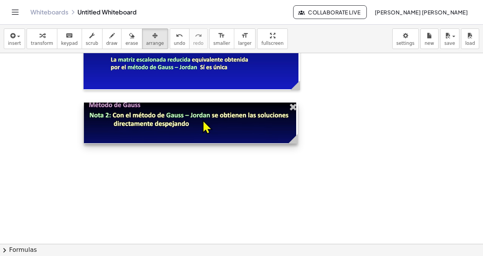
drag, startPoint x: 155, startPoint y: 115, endPoint x: 293, endPoint y: 134, distance: 139.3
click at [293, 134] on g at bounding box center [294, 140] width 13 height 13
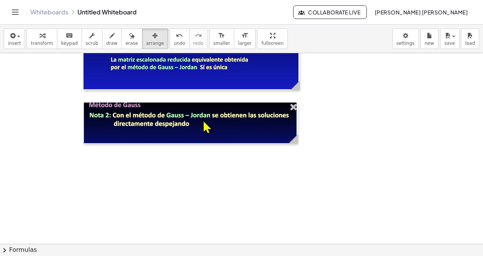
drag, startPoint x: 259, startPoint y: 240, endPoint x: 255, endPoint y: 255, distance: 15.5
click at [256, 249] on div "**********" at bounding box center [241, 140] width 483 height 231
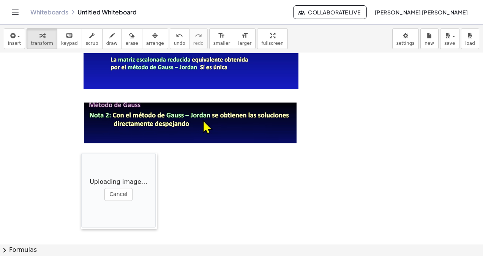
drag, startPoint x: 250, startPoint y: 190, endPoint x: 77, endPoint y: 153, distance: 176.0
click at [81, 156] on div at bounding box center [85, 191] width 8 height 76
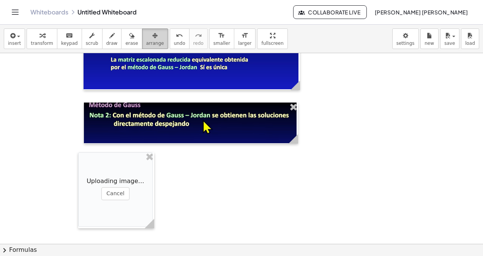
click at [152, 36] on icon "button" at bounding box center [154, 35] width 5 height 9
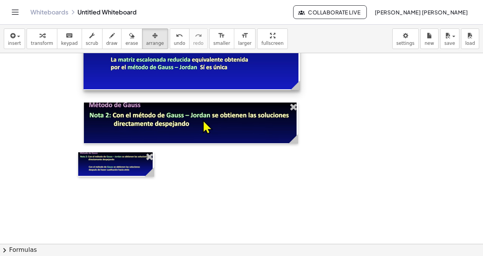
scroll to position [3856, 0]
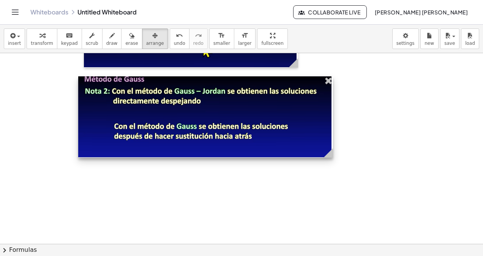
drag, startPoint x: 154, startPoint y: 100, endPoint x: 332, endPoint y: 127, distance: 180.7
click at [332, 127] on div at bounding box center [205, 117] width 255 height 82
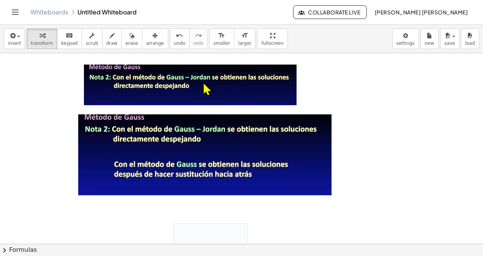
scroll to position [3894, 0]
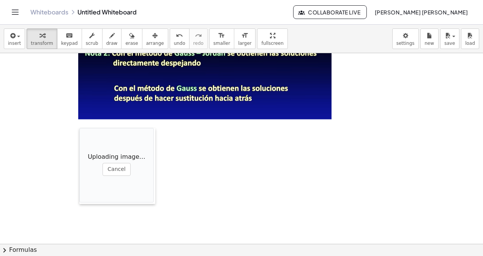
drag, startPoint x: 175, startPoint y: 158, endPoint x: 78, endPoint y: 142, distance: 97.7
click at [79, 142] on div at bounding box center [83, 166] width 8 height 76
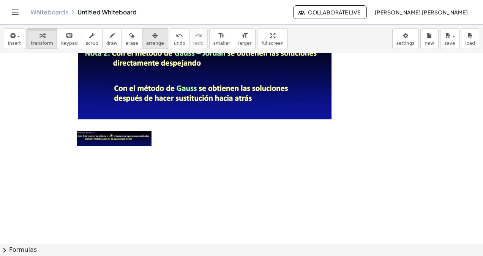
click at [152, 35] on icon "button" at bounding box center [154, 35] width 5 height 9
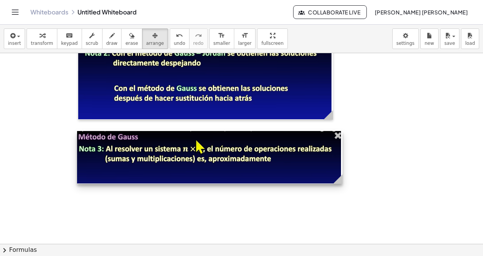
drag, startPoint x: 151, startPoint y: 142, endPoint x: 340, endPoint y: 170, distance: 191.3
click at [340, 170] on div at bounding box center [209, 157] width 265 height 53
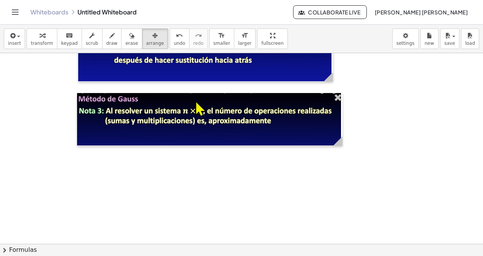
scroll to position [3969, 0]
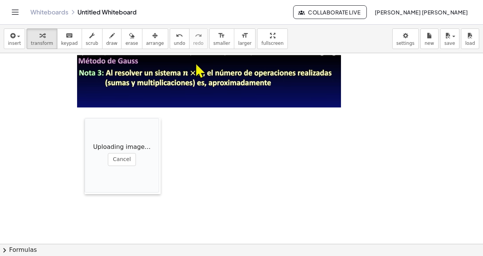
drag, startPoint x: 197, startPoint y: 168, endPoint x: 85, endPoint y: 121, distance: 120.9
click at [85, 121] on div at bounding box center [89, 156] width 8 height 76
click at [153, 44] on div "insert select one: Math Expression Function Text Youtube Video Graphing Geometr…" at bounding box center [241, 39] width 483 height 28
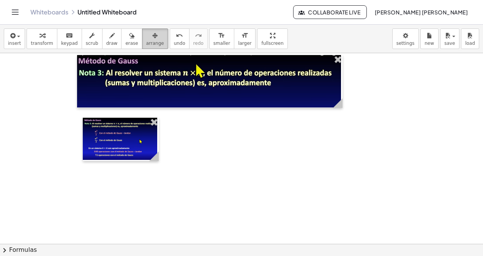
click at [146, 46] on span "arrange" at bounding box center [155, 43] width 18 height 5
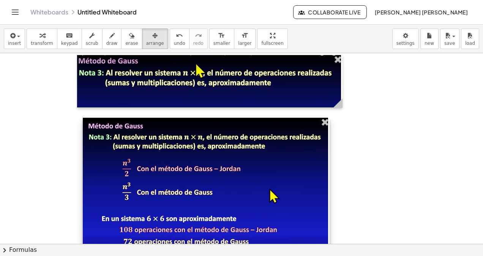
drag, startPoint x: 156, startPoint y: 156, endPoint x: 327, endPoint y: 152, distance: 170.8
click at [327, 152] on div at bounding box center [206, 188] width 247 height 140
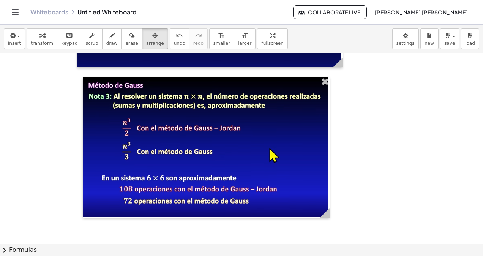
scroll to position [4048, 0]
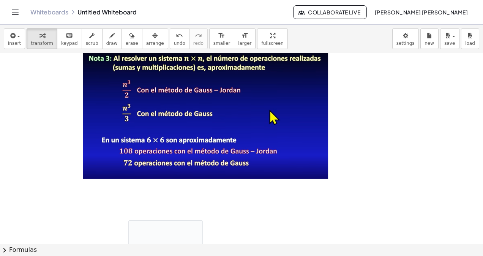
drag, startPoint x: 128, startPoint y: 220, endPoint x: 99, endPoint y: 199, distance: 35.3
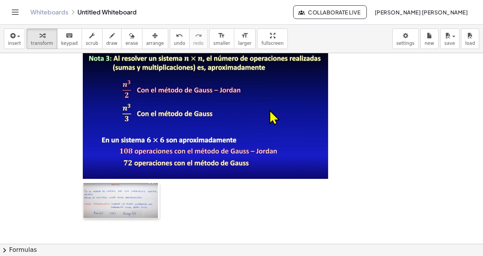
drag, startPoint x: 131, startPoint y: 220, endPoint x: 81, endPoint y: 154, distance: 82.9
click at [83, 183] on div at bounding box center [87, 201] width 8 height 36
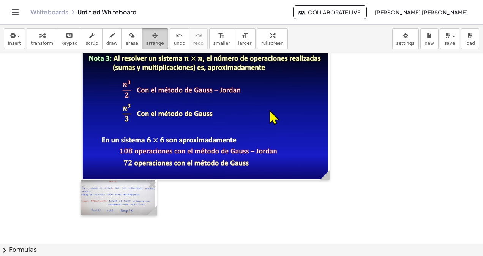
click at [148, 36] on button "arrange" at bounding box center [155, 38] width 26 height 20
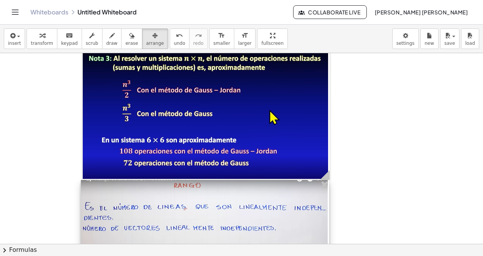
drag, startPoint x: 152, startPoint y: 216, endPoint x: 328, endPoint y: 215, distance: 176.0
click at [327, 215] on div at bounding box center [205, 238] width 248 height 116
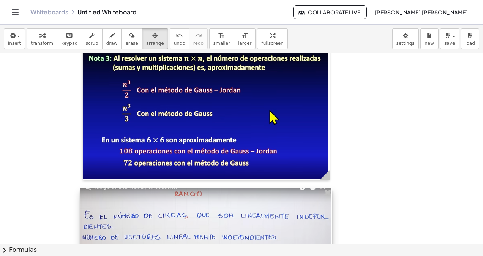
drag, startPoint x: 301, startPoint y: 215, endPoint x: 300, endPoint y: 224, distance: 8.4
click at [300, 224] on div at bounding box center [206, 247] width 252 height 118
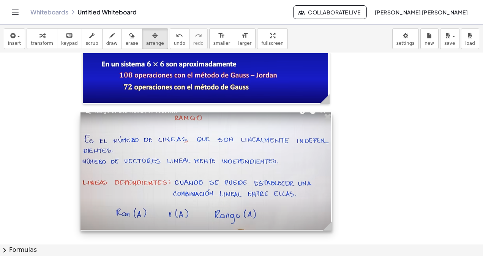
scroll to position [4162, 0]
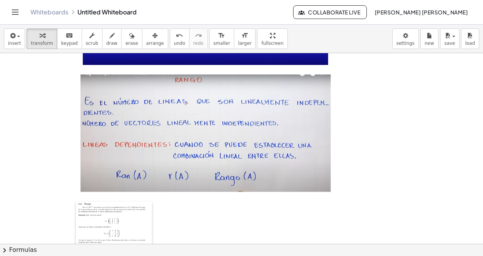
drag, startPoint x: 197, startPoint y: 223, endPoint x: 78, endPoint y: 204, distance: 119.9
click at [78, 204] on div at bounding box center [80, 223] width 8 height 44
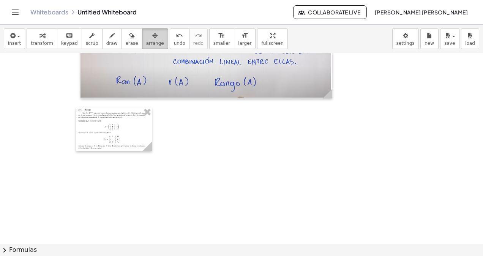
click at [151, 37] on button "arrange" at bounding box center [155, 38] width 26 height 20
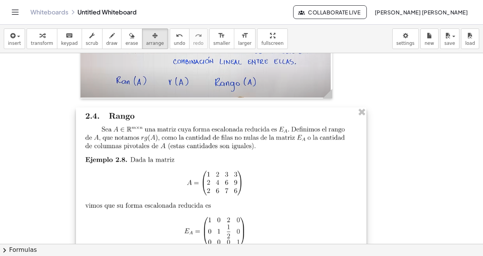
drag, startPoint x: 151, startPoint y: 151, endPoint x: 366, endPoint y: 196, distance: 219.0
click at [366, 196] on div at bounding box center [221, 191] width 290 height 168
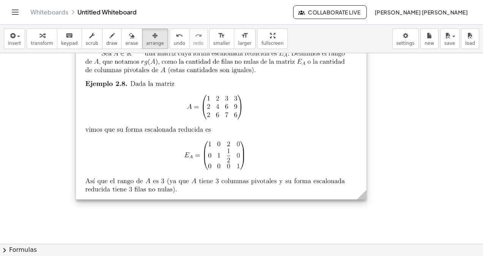
scroll to position [4430, 0]
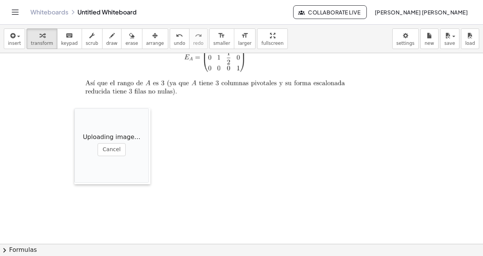
drag, startPoint x: 173, startPoint y: 137, endPoint x: 74, endPoint y: 107, distance: 102.9
click at [74, 108] on div at bounding box center [78, 146] width 8 height 76
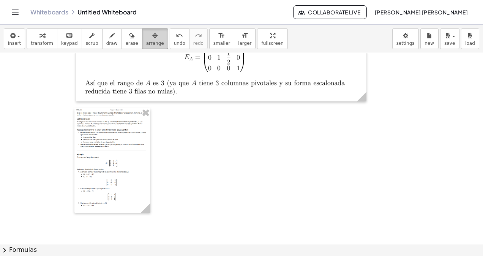
click at [146, 44] on span "arrange" at bounding box center [155, 43] width 18 height 5
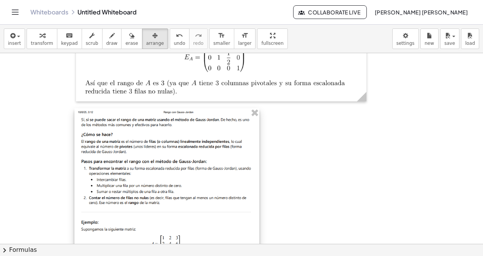
drag, startPoint x: 150, startPoint y: 206, endPoint x: 259, endPoint y: 227, distance: 110.9
click at [259, 227] on div at bounding box center [166, 235] width 185 height 254
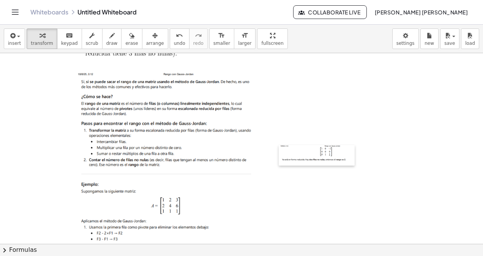
scroll to position [4392, 0]
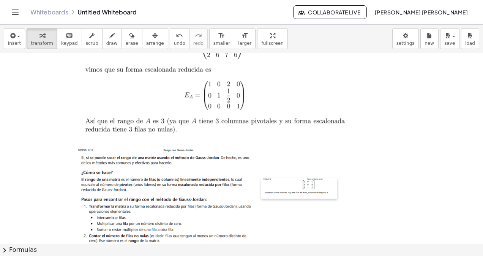
drag, startPoint x: 305, startPoint y: 152, endPoint x: 264, endPoint y: 64, distance: 97.2
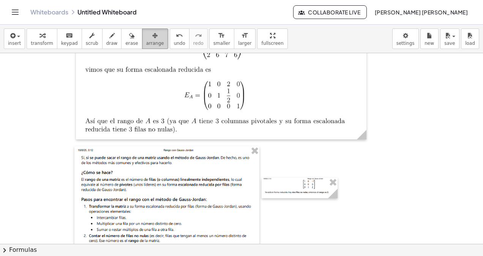
click at [146, 44] on span "arrange" at bounding box center [155, 43] width 18 height 5
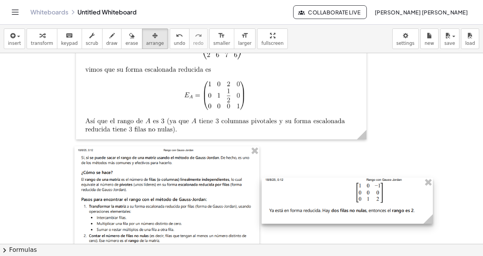
drag, startPoint x: 332, startPoint y: 197, endPoint x: 427, endPoint y: 228, distance: 100.2
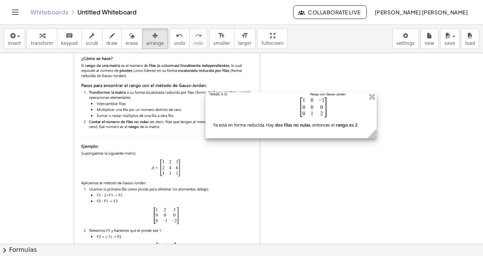
scroll to position [4543, 0]
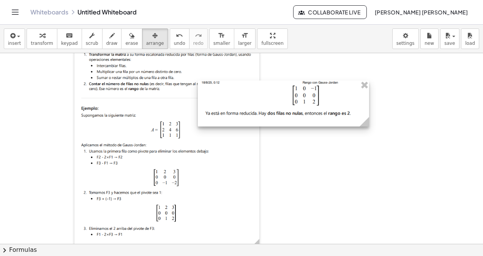
drag, startPoint x: 353, startPoint y: 195, endPoint x: 289, endPoint y: 250, distance: 83.9
click at [289, 250] on div "**********" at bounding box center [241, 140] width 483 height 231
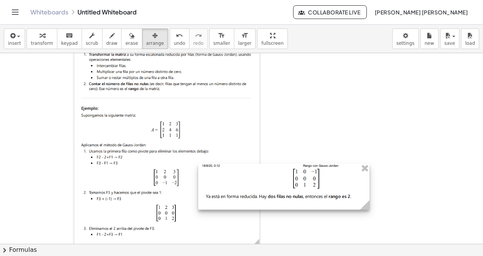
scroll to position [4619, 0]
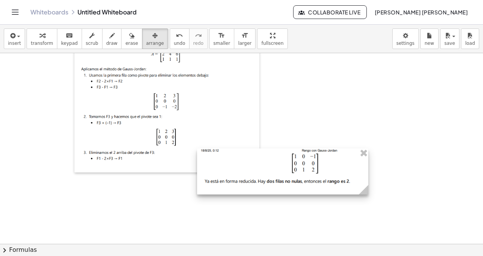
drag, startPoint x: 260, startPoint y: 117, endPoint x: 259, endPoint y: 260, distance: 143.4
click at [259, 255] on html "**********" at bounding box center [241, 128] width 483 height 256
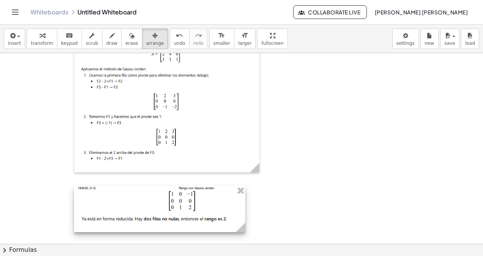
drag, startPoint x: 257, startPoint y: 179, endPoint x: 134, endPoint y: 217, distance: 128.5
click at [134, 217] on div at bounding box center [159, 209] width 171 height 46
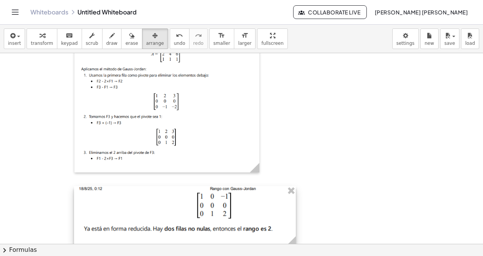
drag, startPoint x: 240, startPoint y: 231, endPoint x: 291, endPoint y: 248, distance: 53.4
click at [291, 248] on div "**********" at bounding box center [241, 140] width 483 height 231
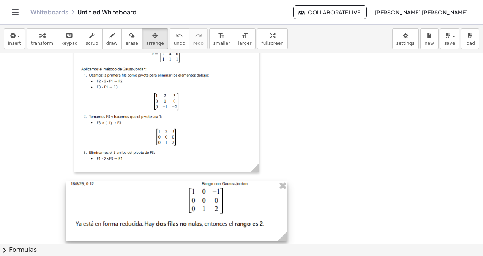
drag, startPoint x: 267, startPoint y: 235, endPoint x: 259, endPoint y: 230, distance: 9.7
click at [259, 230] on div at bounding box center [177, 211] width 222 height 60
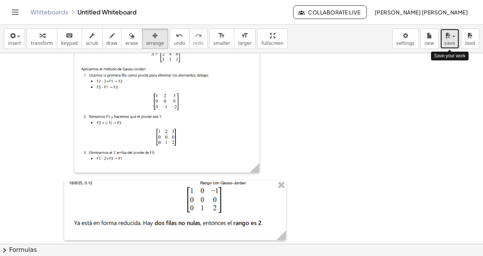
click at [449, 38] on icon "button" at bounding box center [447, 35] width 7 height 9
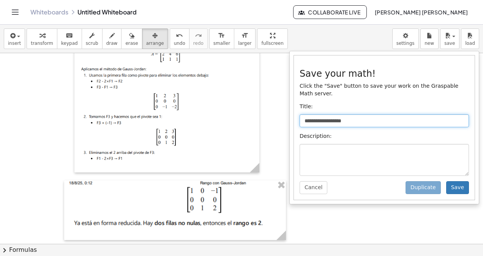
drag, startPoint x: 432, startPoint y: 112, endPoint x: 294, endPoint y: 111, distance: 138.1
click at [294, 111] on div "**********" at bounding box center [384, 127] width 181 height 144
type input "**********"
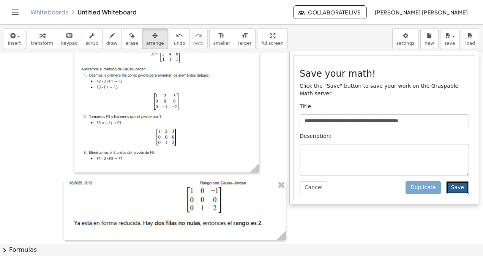
click at [460, 181] on button "Save" at bounding box center [457, 187] width 23 height 13
